Goal: Task Accomplishment & Management: Complete application form

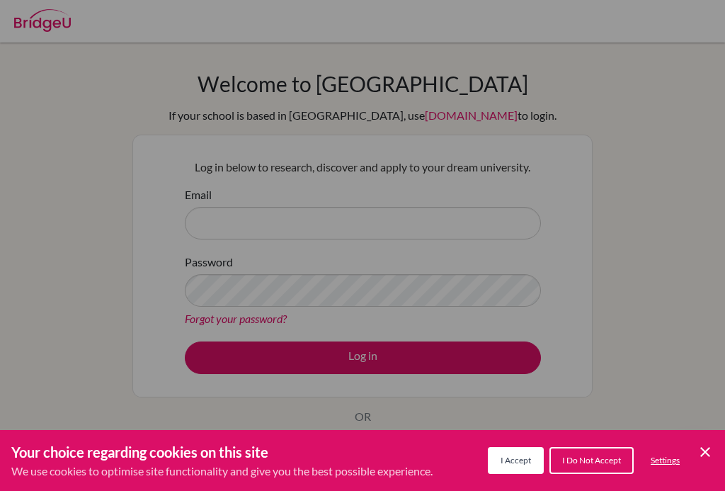
click at [378, 243] on div "Cookie Preferences" at bounding box center [362, 245] width 725 height 491
click at [409, 213] on div "Cookie Preferences" at bounding box center [362, 245] width 725 height 491
click at [375, 228] on div "Cookie Preferences" at bounding box center [362, 245] width 725 height 491
click at [369, 222] on div "Cookie Preferences" at bounding box center [362, 245] width 725 height 491
click at [375, 230] on div "Cookie Preferences" at bounding box center [362, 245] width 725 height 491
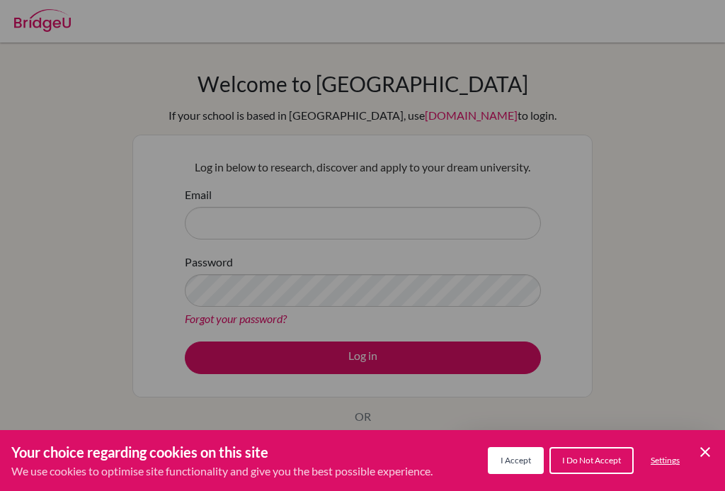
click at [479, 237] on div "Cookie Preferences" at bounding box center [362, 245] width 725 height 491
click at [475, 215] on div "Cookie Preferences" at bounding box center [362, 245] width 725 height 491
click at [470, 231] on div "Cookie Preferences" at bounding box center [362, 245] width 725 height 491
click at [471, 227] on div "Cookie Preferences" at bounding box center [362, 245] width 725 height 491
click at [460, 227] on div "Cookie Preferences" at bounding box center [362, 245] width 725 height 491
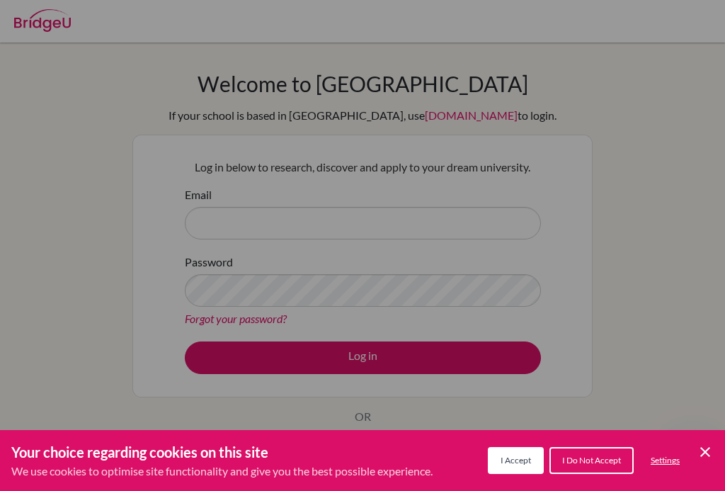
click at [450, 229] on div "Cookie Preferences" at bounding box center [362, 245] width 725 height 491
click at [497, 232] on div "Cookie Preferences" at bounding box center [362, 245] width 725 height 491
click at [523, 454] on button "I Accept" at bounding box center [516, 460] width 56 height 27
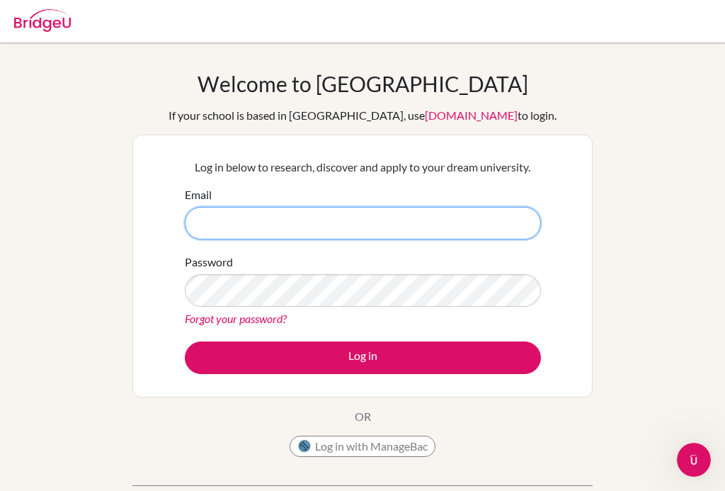
click at [448, 226] on input "Email" at bounding box center [363, 223] width 356 height 33
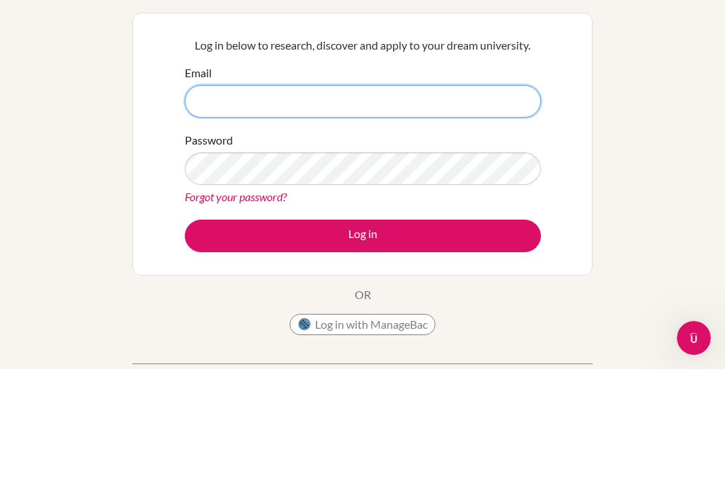
type input "[EMAIL_ADDRESS][DOMAIN_NAME]"
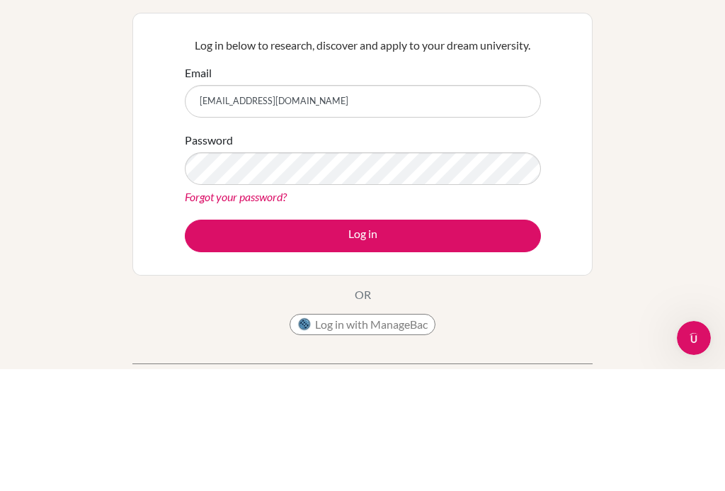
scroll to position [122, 0]
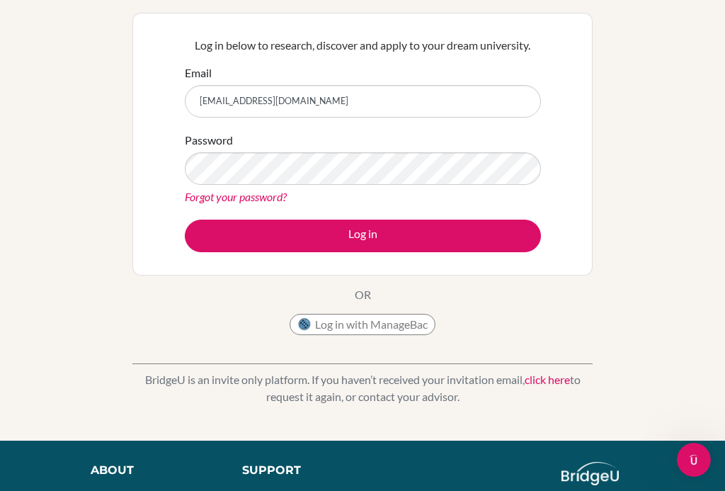
click at [457, 239] on button "Log in" at bounding box center [363, 236] width 356 height 33
